Goal: Task Accomplishment & Management: Manage account settings

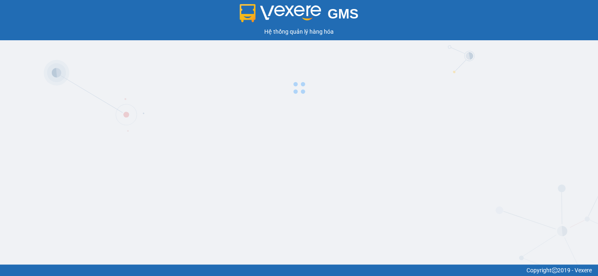
click at [361, 176] on div "GMS Hệ thống quản lý hàng hóa" at bounding box center [299, 132] width 598 height 265
